Goal: Use online tool/utility: Utilize a website feature to perform a specific function

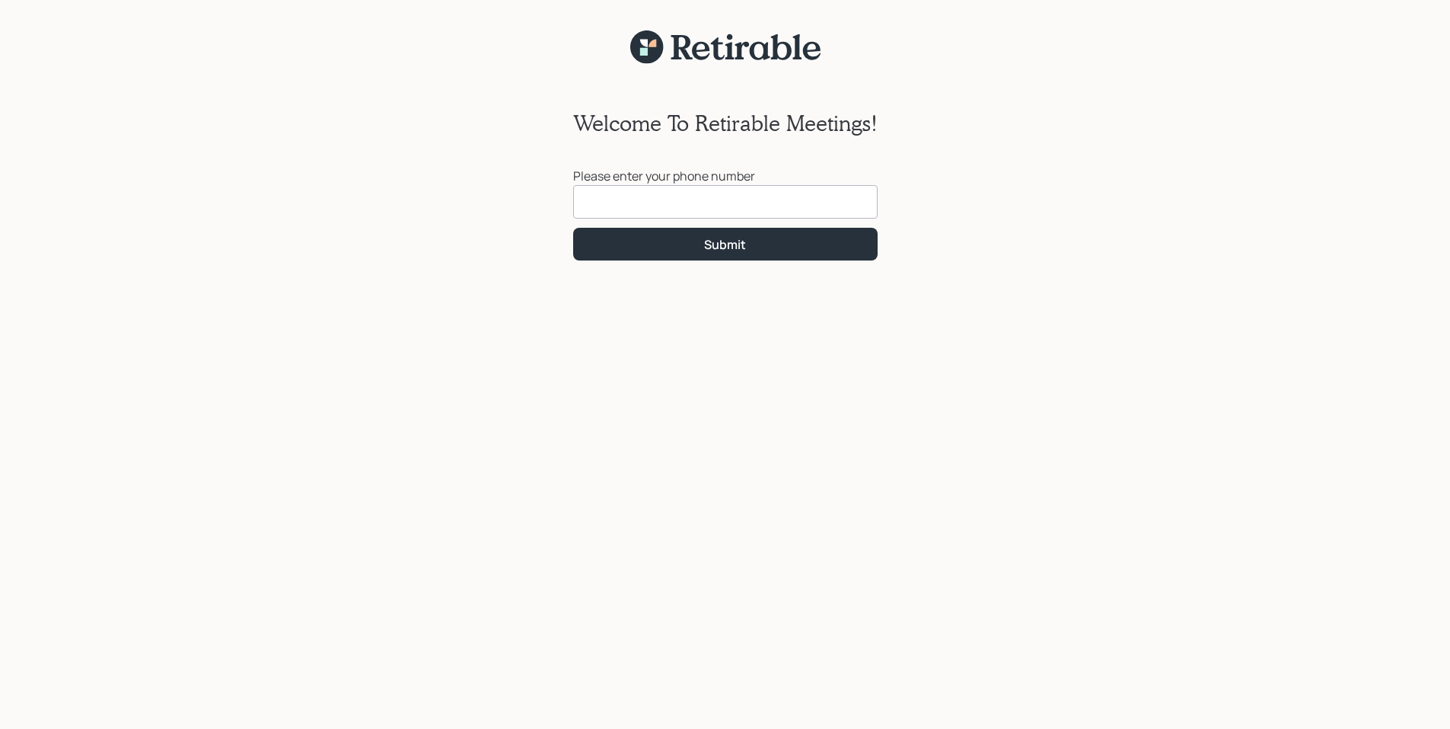
click at [689, 193] on input at bounding box center [725, 201] width 305 height 33
type input "[PHONE_NUMBER]"
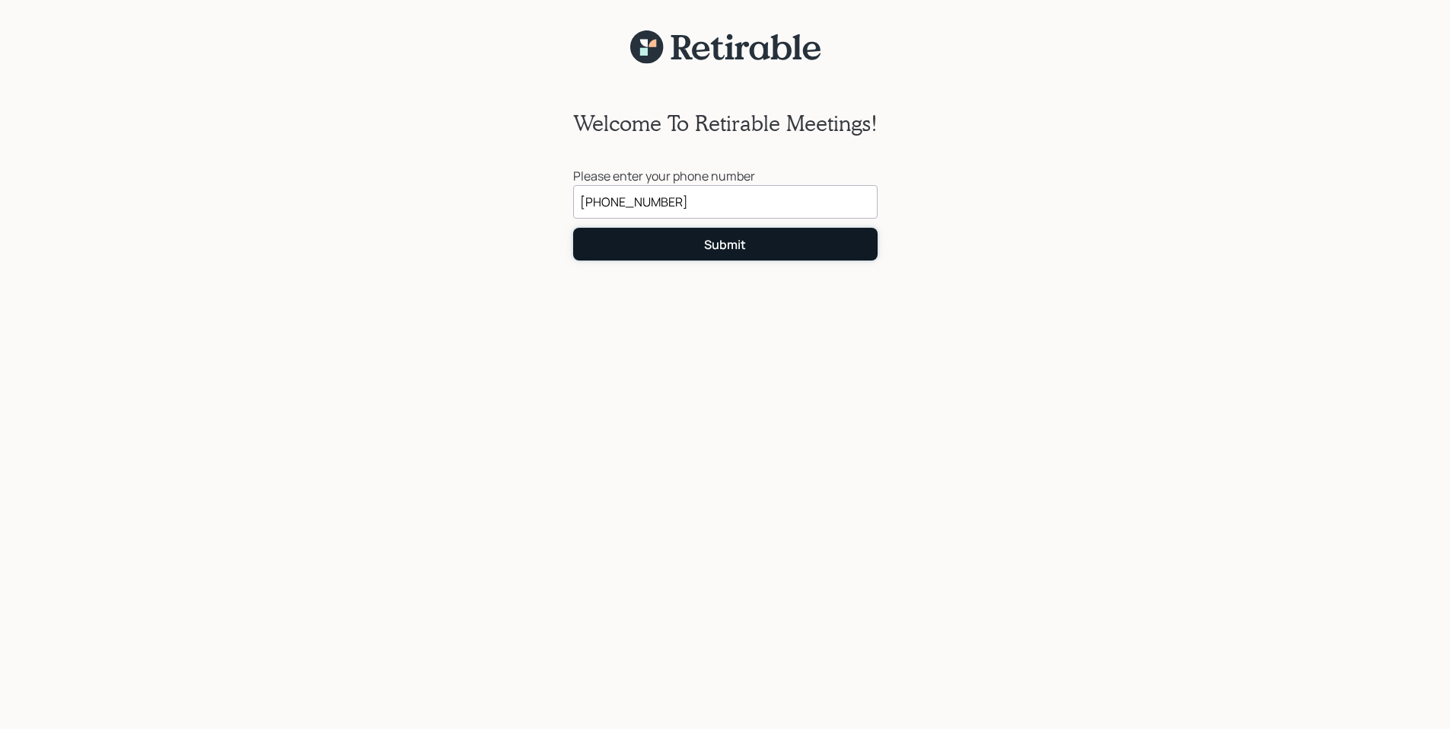
click at [688, 250] on button "Submit" at bounding box center [725, 244] width 305 height 33
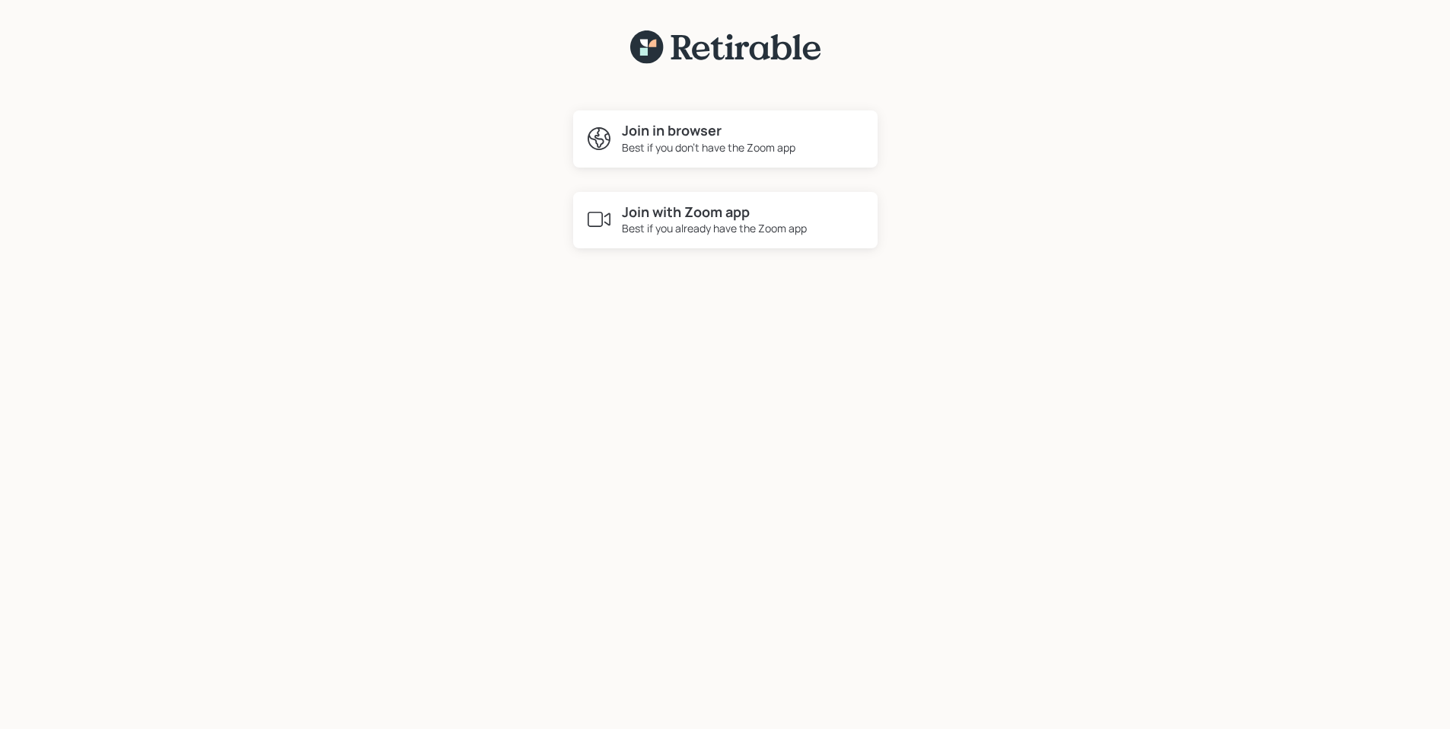
click at [687, 209] on h4 "Join with Zoom app" at bounding box center [714, 212] width 185 height 17
